Goal: Navigation & Orientation: Find specific page/section

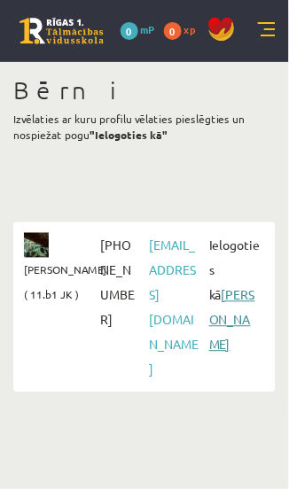
click at [232, 299] on link "[PERSON_NAME]" at bounding box center [232, 320] width 46 height 66
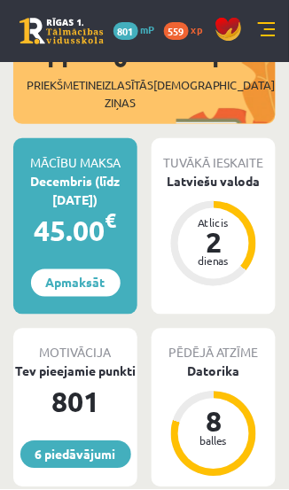
scroll to position [408, 0]
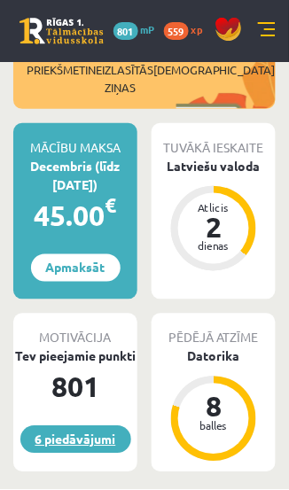
click at [86, 426] on link "6 piedāvājumi" at bounding box center [75, 439] width 111 height 27
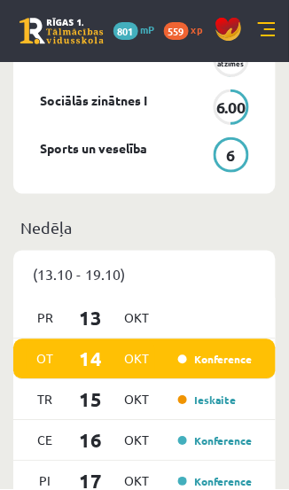
scroll to position [1305, 0]
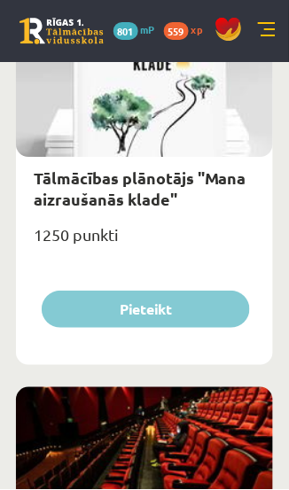
scroll to position [1497, 0]
